Goal: Information Seeking & Learning: Find specific fact

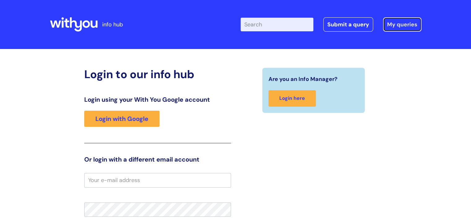
click at [391, 24] on link "My queries" at bounding box center [402, 24] width 38 height 14
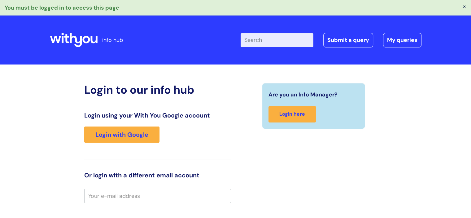
click at [263, 39] on input "Enter your search term here..." at bounding box center [276, 40] width 73 height 14
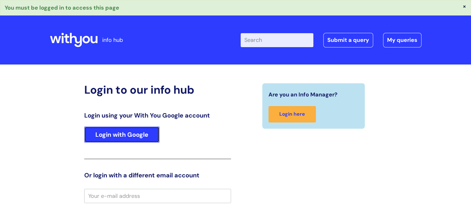
click at [144, 137] on link "Login with Google" at bounding box center [121, 134] width 75 height 16
click at [130, 136] on link "Login with Google" at bounding box center [121, 134] width 75 height 16
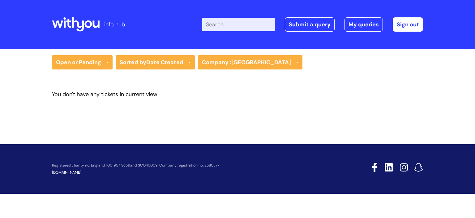
click at [228, 24] on input "Enter your search term here..." at bounding box center [238, 25] width 73 height 14
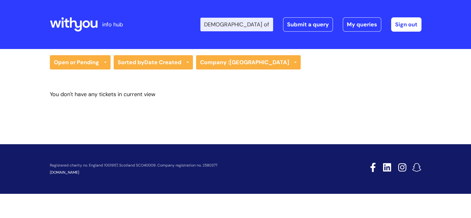
scroll to position [0, 56]
type input "where can i find my [DEMOGRAPHIC_DATA] of employment"
click button "Search" at bounding box center [0, 0] width 0 height 0
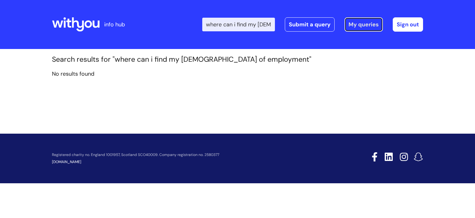
click at [374, 22] on link "My queries" at bounding box center [364, 24] width 38 height 14
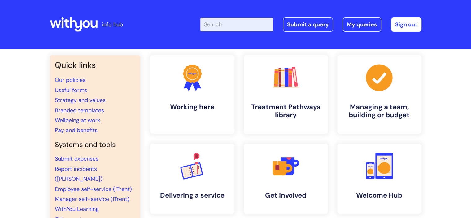
click at [217, 26] on input "Enter your search term here..." at bounding box center [236, 25] width 73 height 14
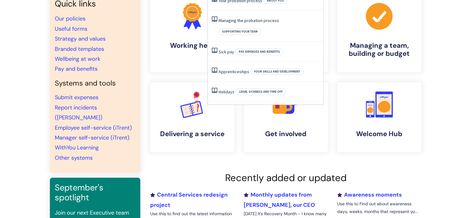
scroll to position [62, 0]
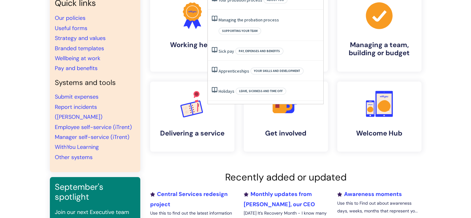
type input "contract of employment"
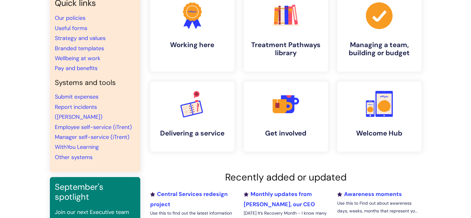
scroll to position [0, 0]
click at [433, 106] on div "Quick links Our policies Useful forms Strategy and values Branded templates Wel…" at bounding box center [235, 150] width 471 height 326
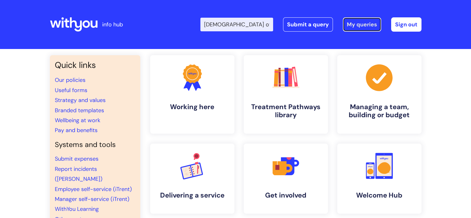
click at [366, 27] on link "My queries" at bounding box center [362, 24] width 38 height 14
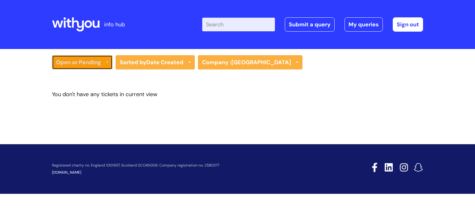
click at [100, 63] on link "Open or Pending" at bounding box center [82, 62] width 61 height 14
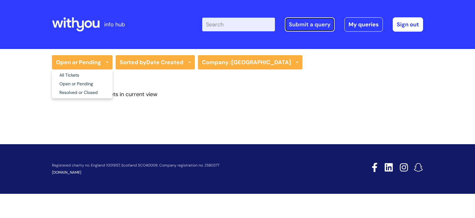
click at [317, 25] on link "Submit a query" at bounding box center [310, 24] width 50 height 14
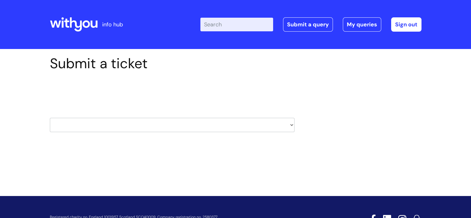
click at [291, 124] on select "HR / People IT and Support Clinical Drug Alerts Finance Accounts Data Support T…" at bounding box center [172, 125] width 244 height 14
select select "hr_/_people"
click at [50, 118] on select "HR / People IT and Support Clinical Drug Alerts Finance Accounts Data Support T…" at bounding box center [172, 125] width 244 height 14
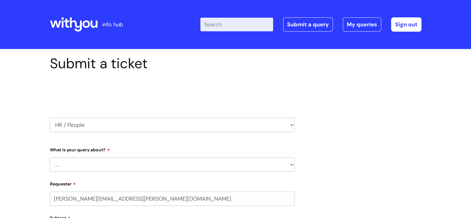
select select "80004157224"
click at [140, 163] on select "... Absence Query Holiday Query Employee change request General HR Query iTrent…" at bounding box center [172, 164] width 244 height 14
click at [286, 125] on select "HR / People IT and Support Clinical Drug Alerts Finance Accounts Data Support T…" at bounding box center [172, 125] width 244 height 14
select select "recruitment"
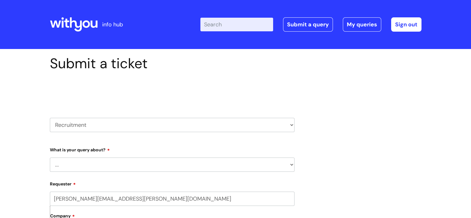
click at [50, 118] on select "HR / People IT and Support Clinical Drug Alerts Finance Accounts Data Support T…" at bounding box center [172, 125] width 244 height 14
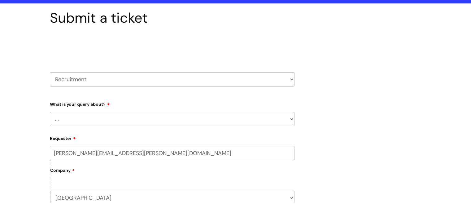
scroll to position [62, 0]
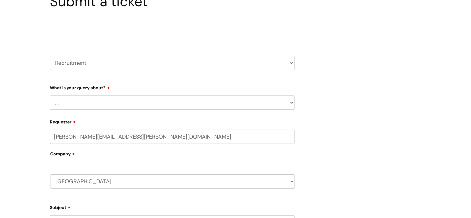
click at [286, 102] on select "... Agencies query General recruitment query Interview query Recruitment system…" at bounding box center [172, 102] width 244 height 14
click at [288, 65] on select "HR / People IT and Support Clinical Drug Alerts Finance Accounts Data Support T…" at bounding box center [172, 63] width 244 height 14
select select "hr_/_people"
click at [50, 56] on select "HR / People IT and Support Clinical Drug Alerts Finance Accounts Data Support T…" at bounding box center [172, 63] width 244 height 14
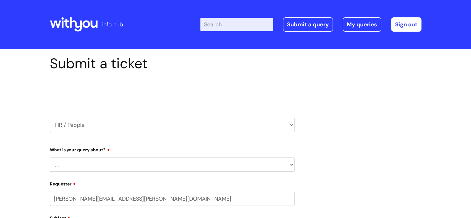
select select "80004157224"
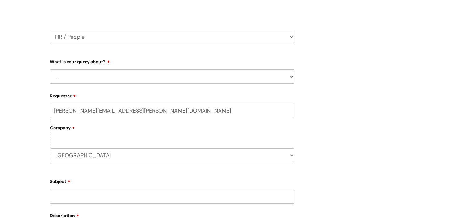
scroll to position [93, 0]
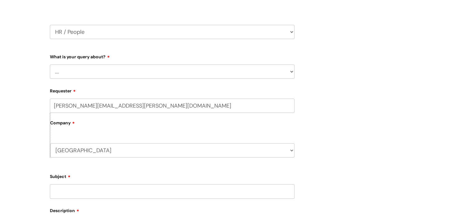
click at [273, 73] on select "... Absence Query Holiday Query Employee change request General HR Query iTrent…" at bounding box center [172, 71] width 244 height 14
select select "General HR Query"
click at [50, 64] on select "... Absence Query Holiday Query Employee change request General HR Query iTrent…" at bounding box center [172, 71] width 244 height 14
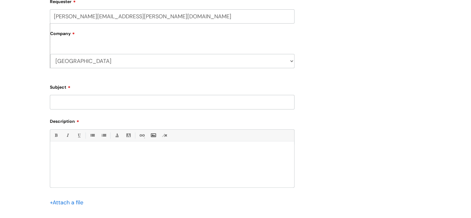
scroll to position [186, 0]
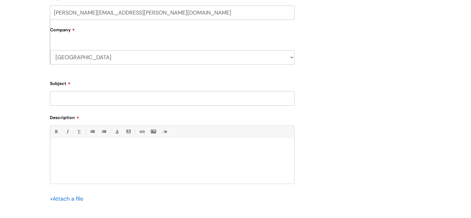
click at [149, 103] on input "Subject" at bounding box center [172, 98] width 244 height 14
type input "Employment Contract"
drag, startPoint x: 156, startPoint y: 143, endPoint x: 158, endPoint y: 140, distance: 3.7
click at [156, 143] on div at bounding box center [172, 161] width 244 height 43
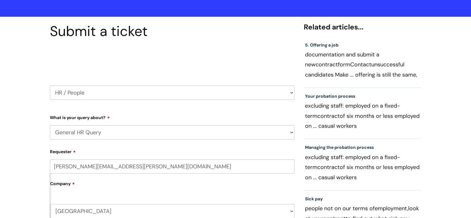
scroll to position [31, 0]
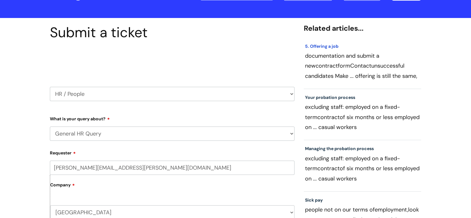
click at [328, 47] on link "5. Offering a job" at bounding box center [321, 46] width 33 height 6
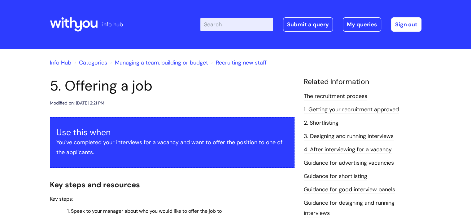
click at [244, 25] on input "Enter your search term here..." at bounding box center [236, 25] width 73 height 14
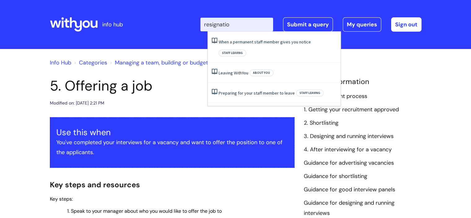
type input "resignation"
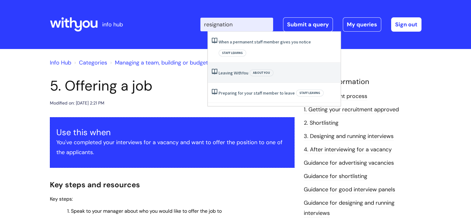
click at [241, 70] on link "Leaving WithYou" at bounding box center [233, 73] width 30 height 6
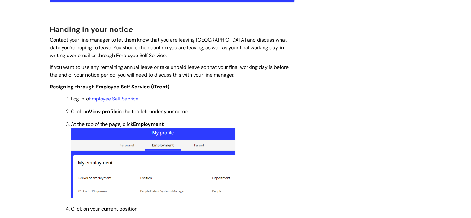
scroll to position [186, 0]
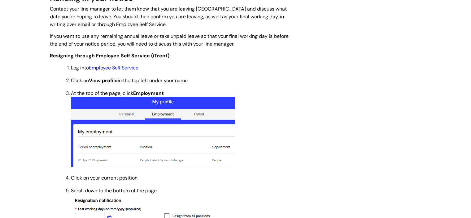
click at [120, 67] on link "Employee Self Service" at bounding box center [114, 67] width 50 height 6
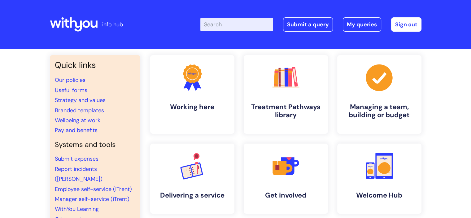
click at [243, 24] on input "Enter your search term here..." at bounding box center [236, 25] width 73 height 14
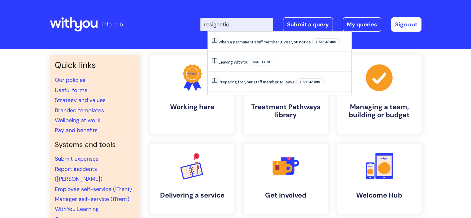
type input "resignation"
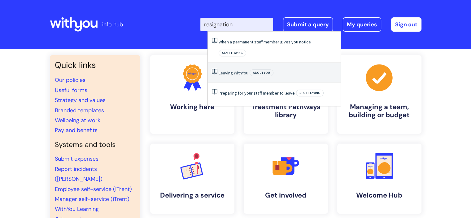
click at [258, 69] on span "About you" at bounding box center [261, 72] width 24 height 7
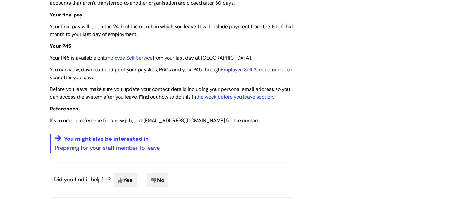
scroll to position [1547, 0]
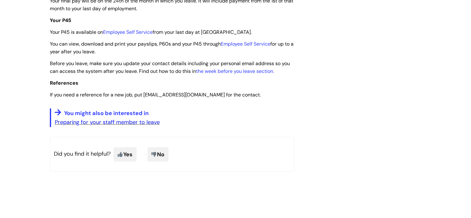
click at [132, 126] on link "Preparing for your staff member to leave" at bounding box center [107, 121] width 105 height 7
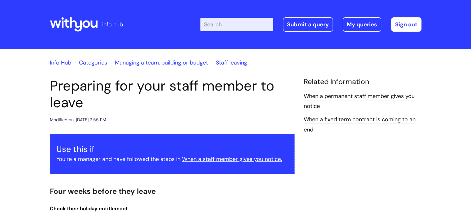
drag, startPoint x: 13, startPoint y: 0, endPoint x: 184, endPoint y: 26, distance: 172.8
click at [184, 26] on div "Enter your search term here... Search Submit a query My queries Welcome Emma Ka…" at bounding box center [281, 24] width 279 height 37
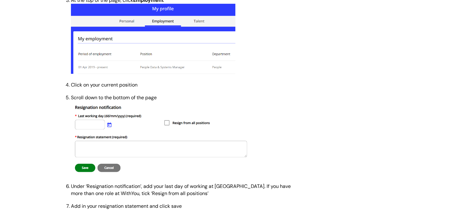
scroll to position [93, 0]
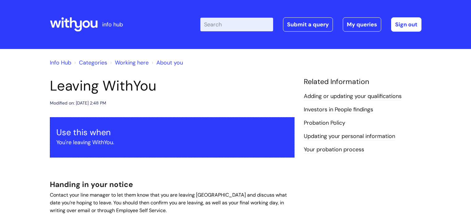
scroll to position [93, 0]
